Goal: Task Accomplishment & Management: Complete application form

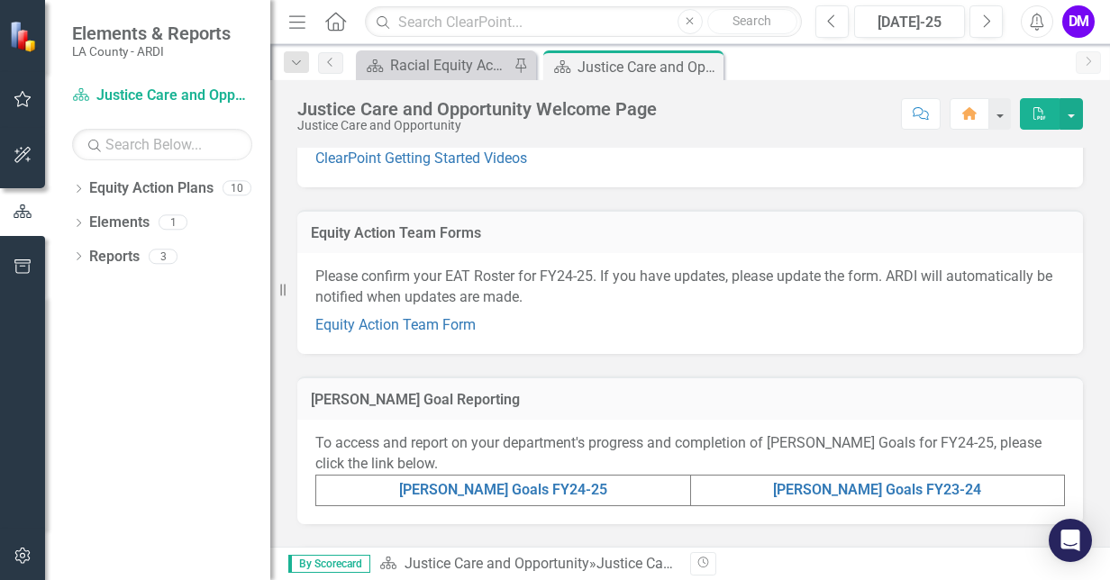
scroll to position [361, 0]
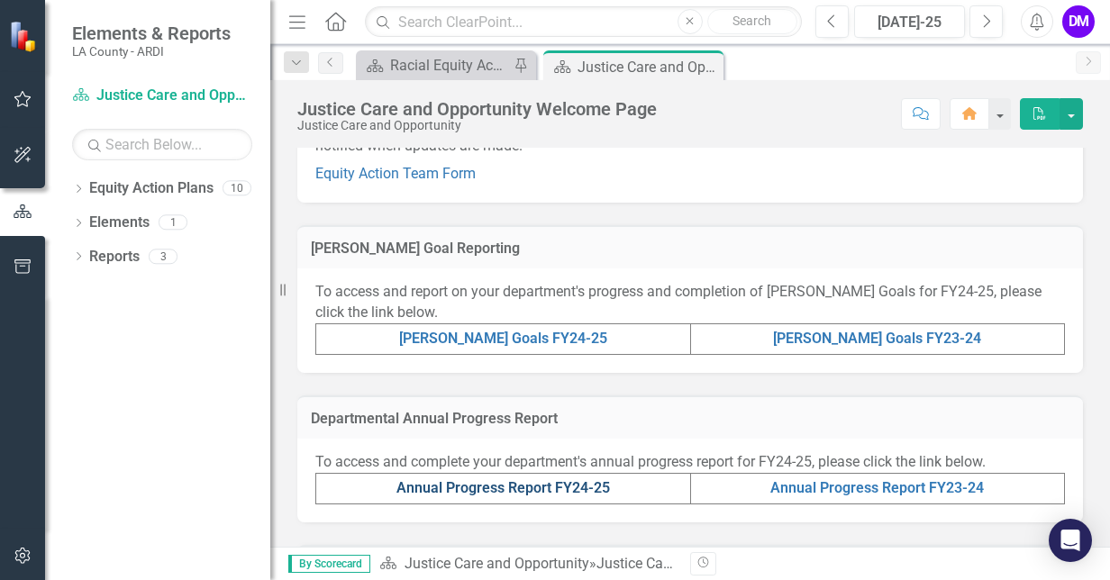
click at [526, 483] on link "Annual Progress Report FY24-25" at bounding box center [504, 488] width 214 height 17
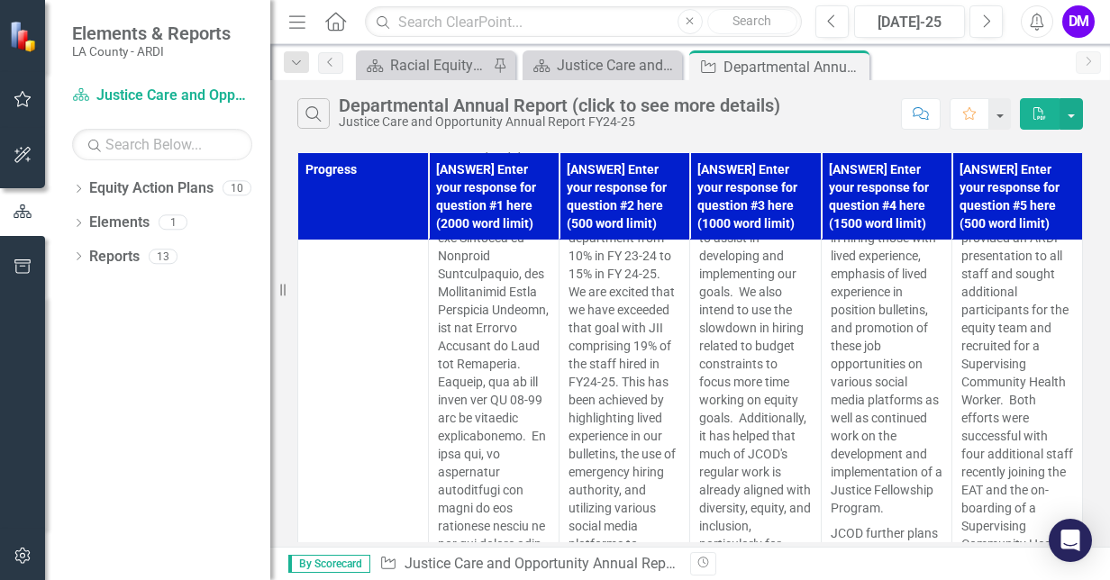
scroll to position [451, 0]
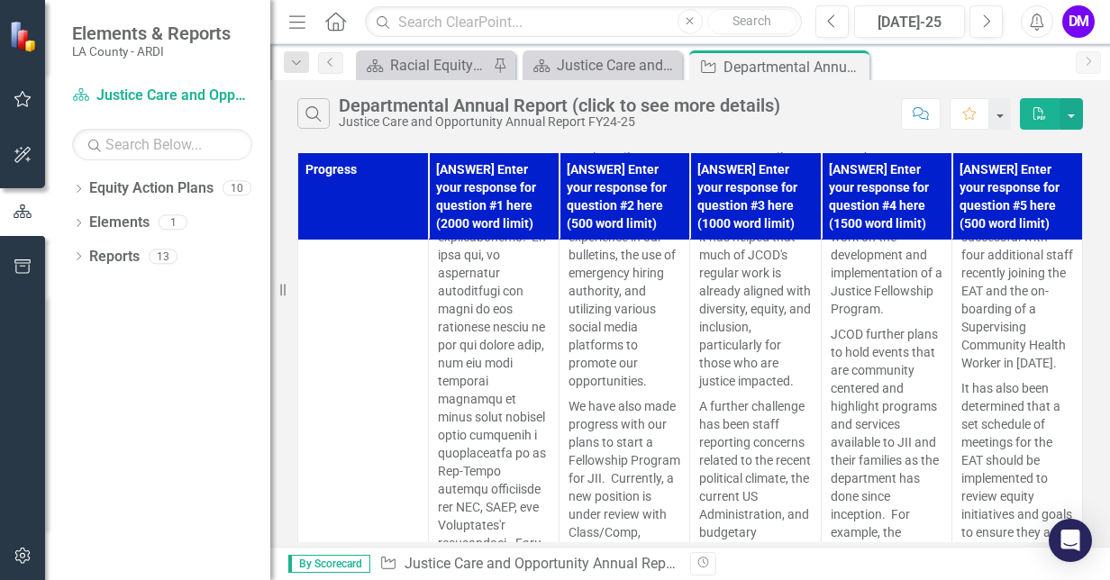
click at [1043, 112] on icon "PDF" at bounding box center [1040, 113] width 16 height 13
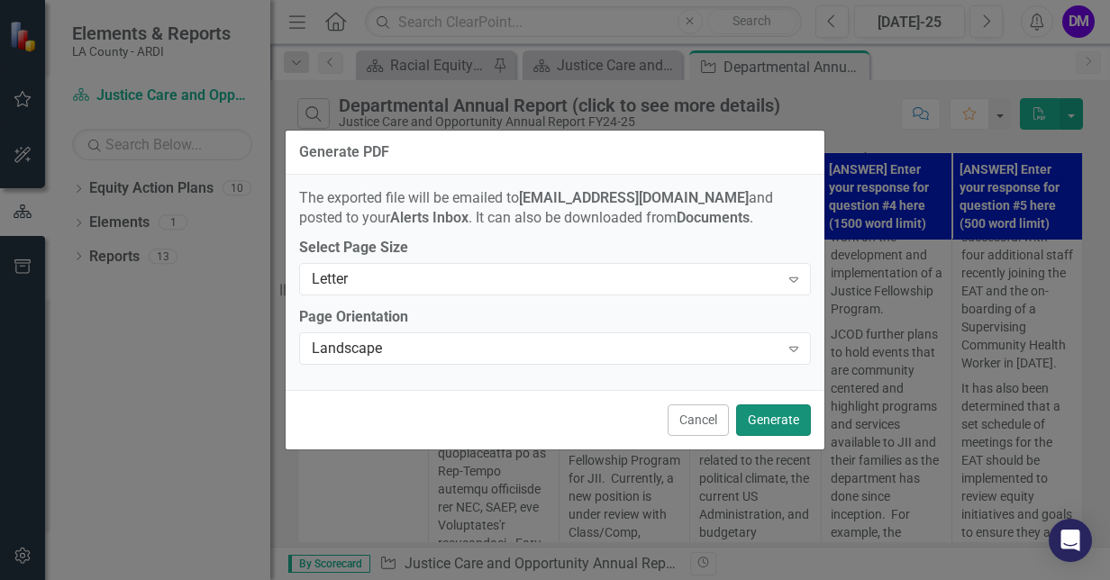
click at [786, 422] on button "Generate" at bounding box center [773, 421] width 75 height 32
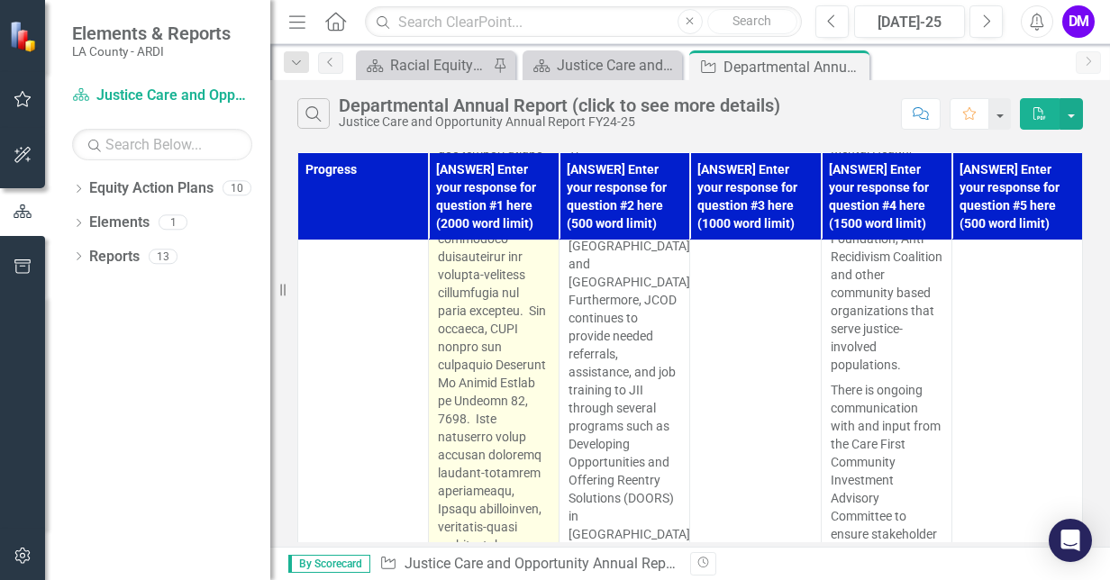
scroll to position [1262, 0]
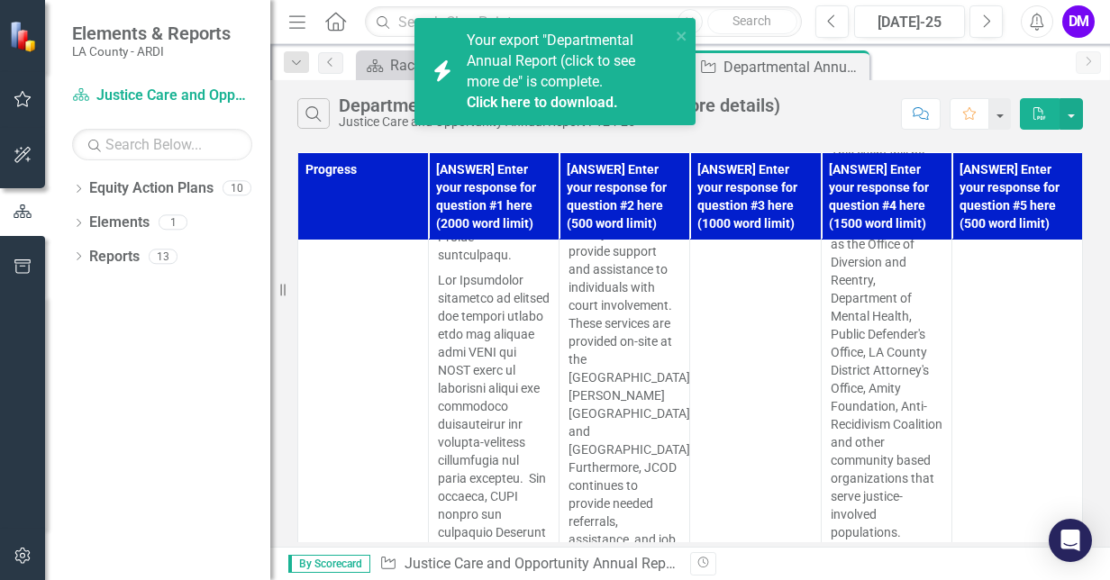
click at [606, 61] on span "Your export "Departmental Annual Report (click to see more de" is complete. Cli…" at bounding box center [566, 72] width 199 height 81
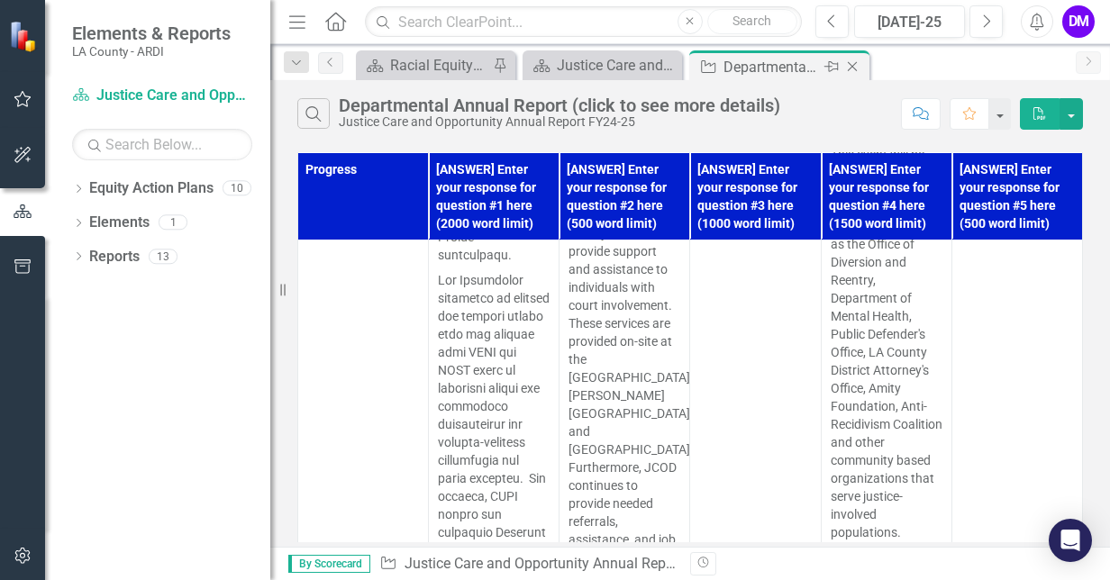
click at [757, 60] on div "Departmental Annual Report (click to see more details)" at bounding box center [772, 67] width 96 height 23
click at [489, 200] on th "[ANSWER] Enter your response for question #1 here (2000 word limit)" at bounding box center [494, 195] width 131 height 87
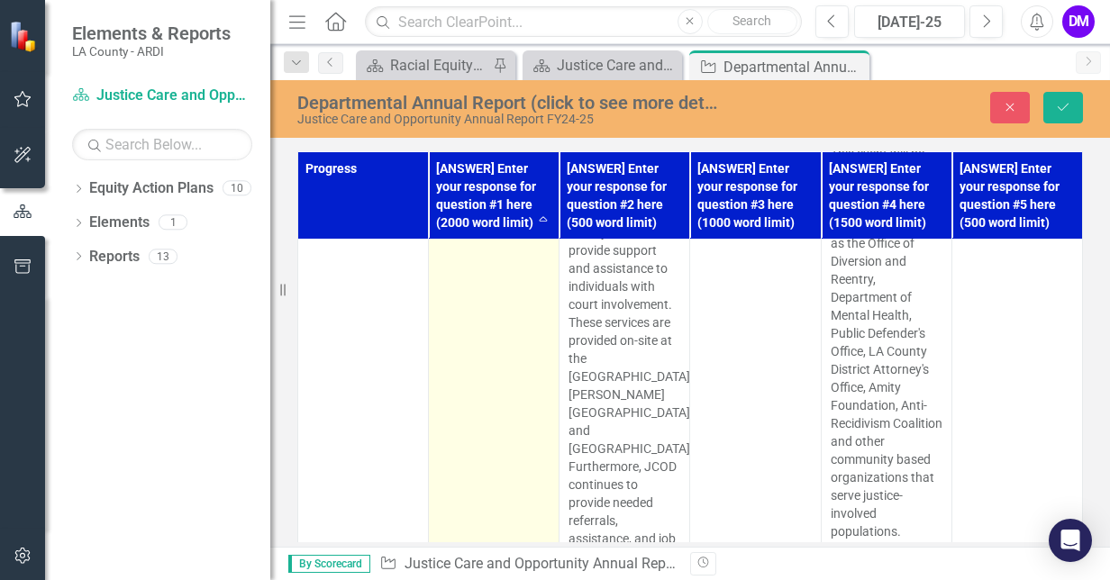
type textarea "<p>The Justice, Care and Opportunities Department (JCOD) has an Equity Action T…"
click at [1006, 105] on icon "Close" at bounding box center [1010, 107] width 16 height 13
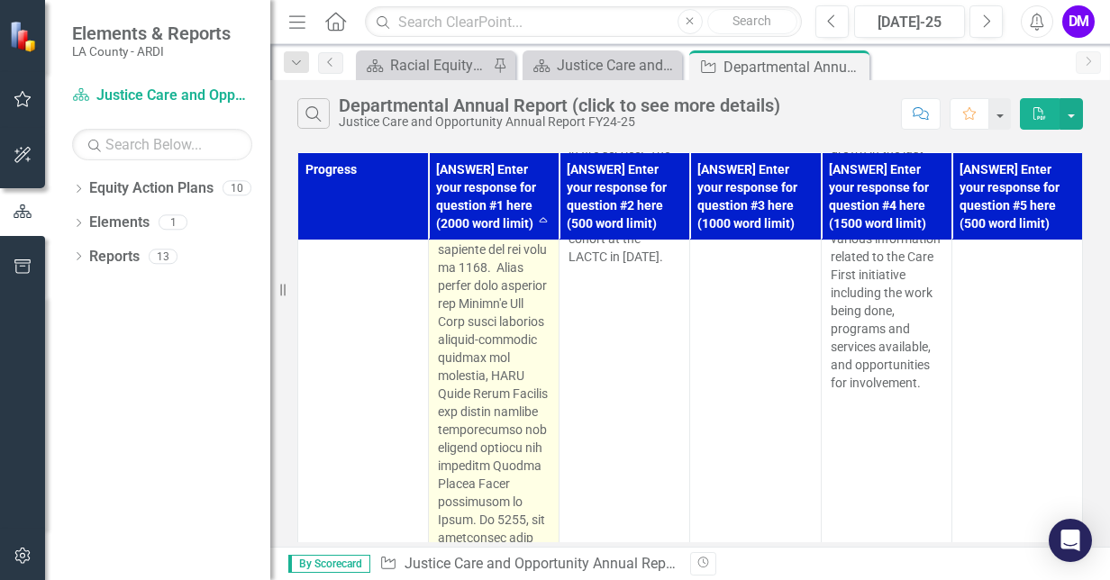
scroll to position [2073, 0]
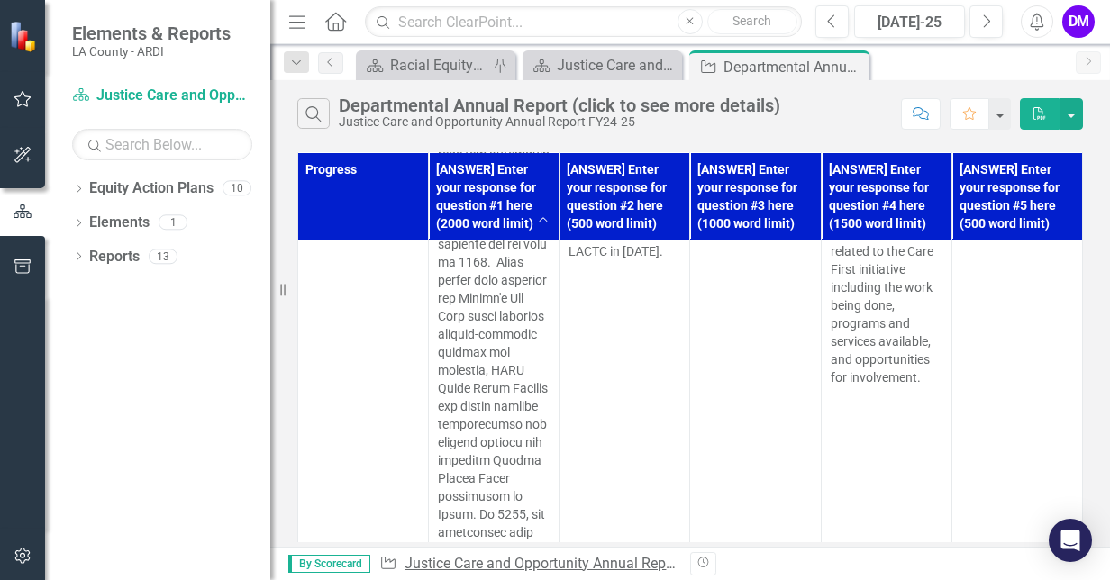
click at [469, 563] on link "Justice Care and Opportunity Annual Report FY24-25" at bounding box center [572, 563] width 335 height 17
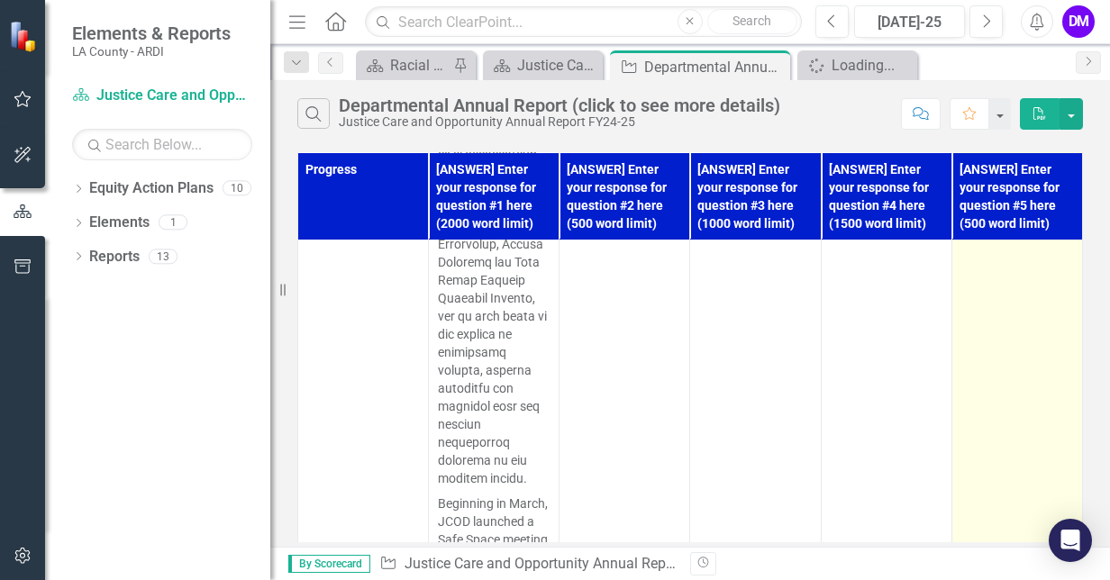
scroll to position [2332, 0]
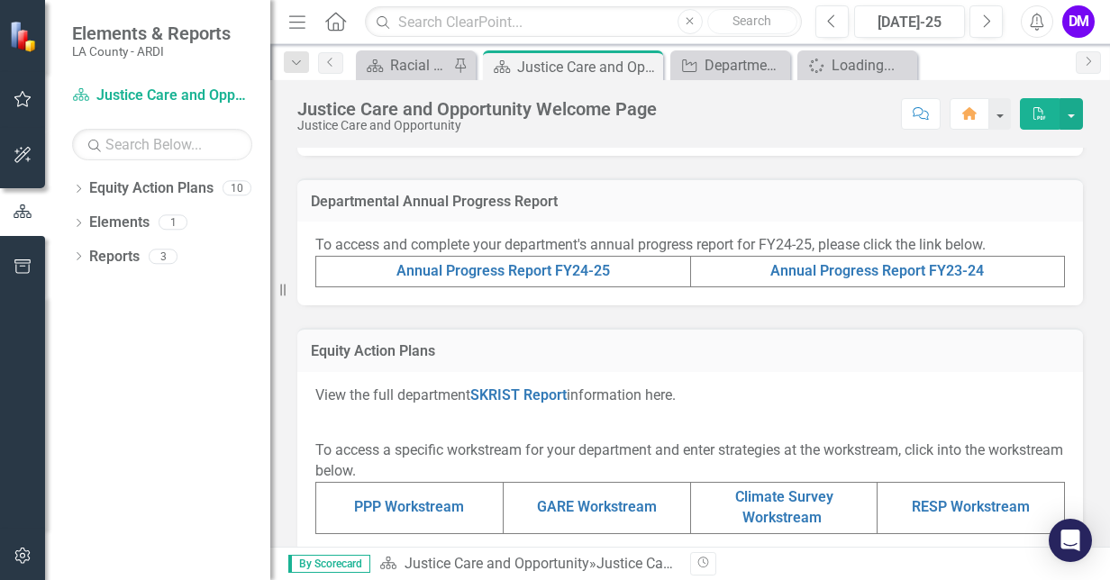
scroll to position [550, 0]
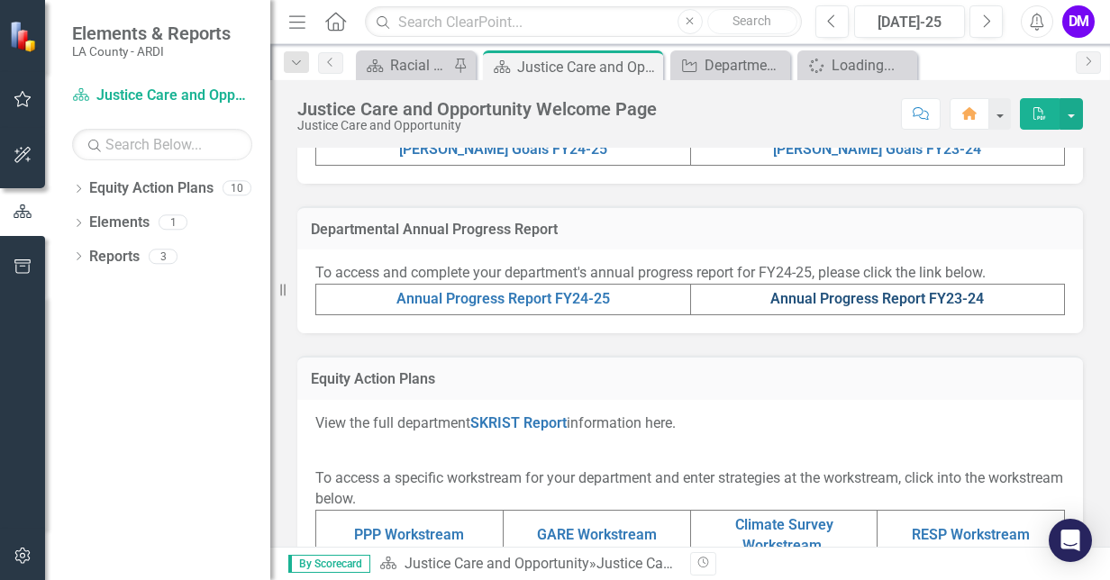
click at [842, 296] on link "Annual Progress Report FY23-24" at bounding box center [878, 298] width 214 height 17
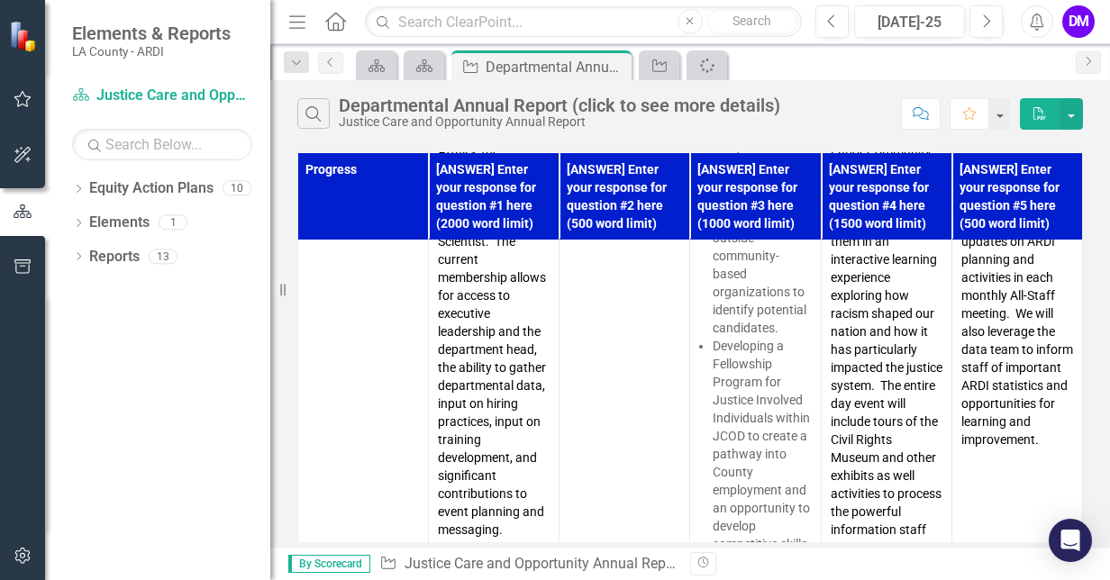
scroll to position [811, 0]
